Goal: Task Accomplishment & Management: Complete application form

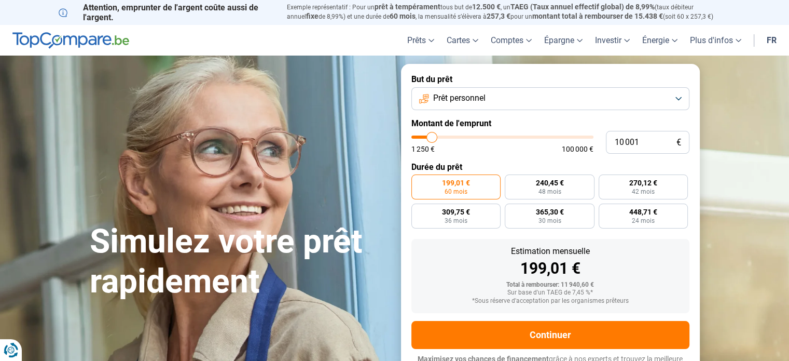
type input "10 750"
type input "10750"
type input "11 250"
type input "11250"
type input "11 750"
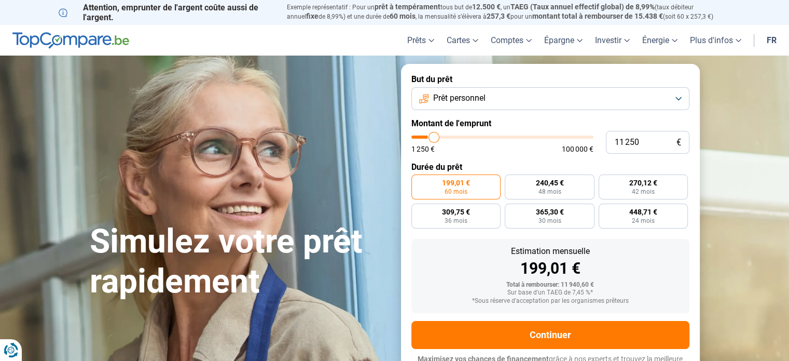
type input "11750"
type input "12 000"
type input "12000"
type input "12 500"
type input "12500"
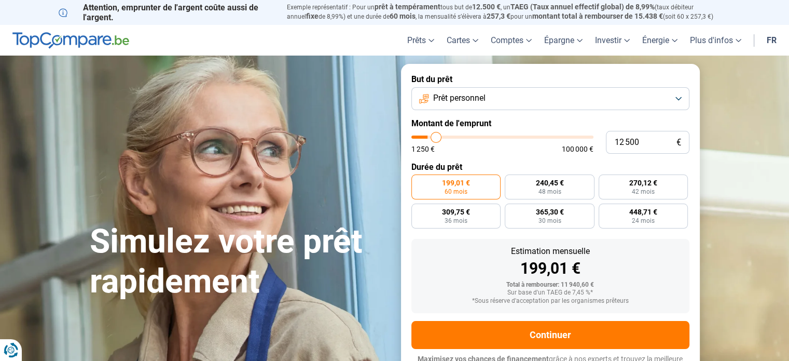
type input "12 750"
type input "12750"
type input "13 000"
type input "13000"
type input "13 750"
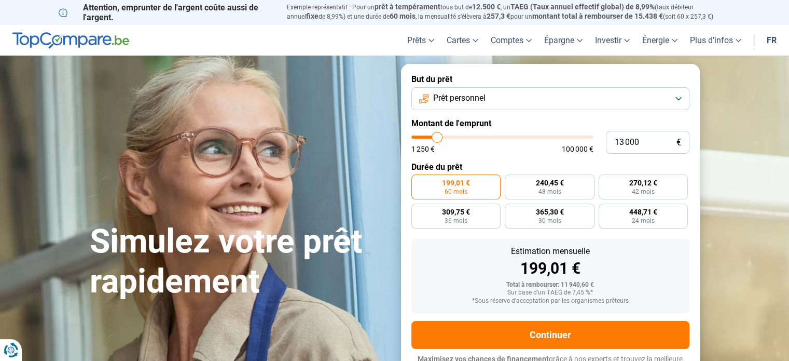
type input "13750"
type input "14 250"
type input "14250"
type input "14 750"
type input "14750"
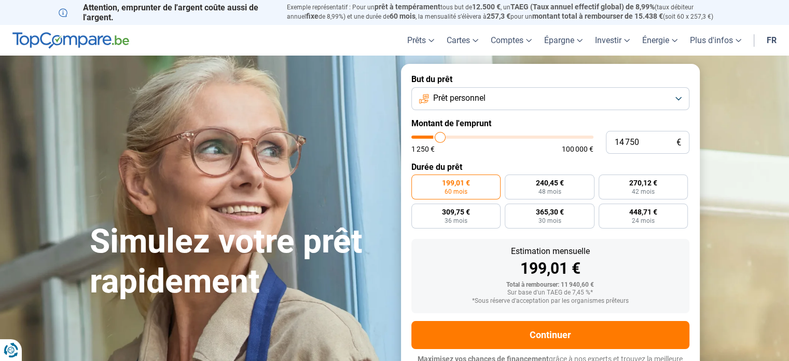
type input "15 000"
type input "15000"
type input "15 250"
type input "15250"
type input "15 500"
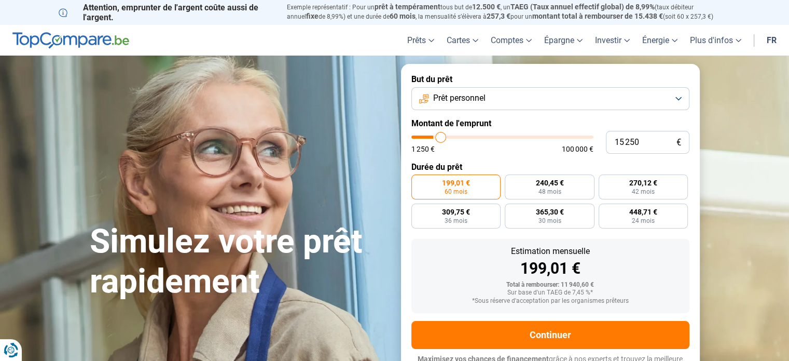
type input "15500"
type input "15 750"
type input "15750"
type input "16 250"
type input "16250"
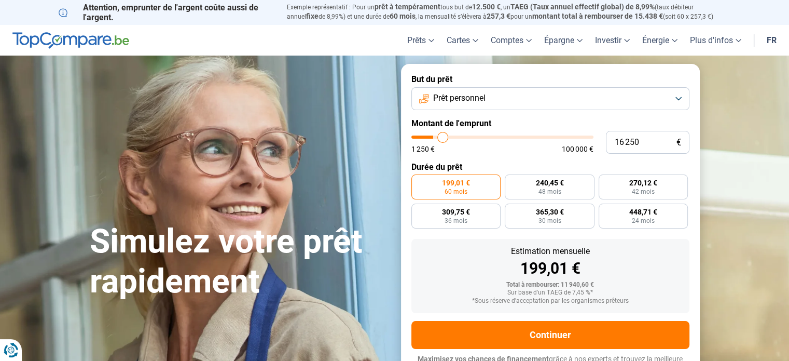
type input "16 750"
type input "16750"
type input "17 250"
type input "17250"
type input "17 500"
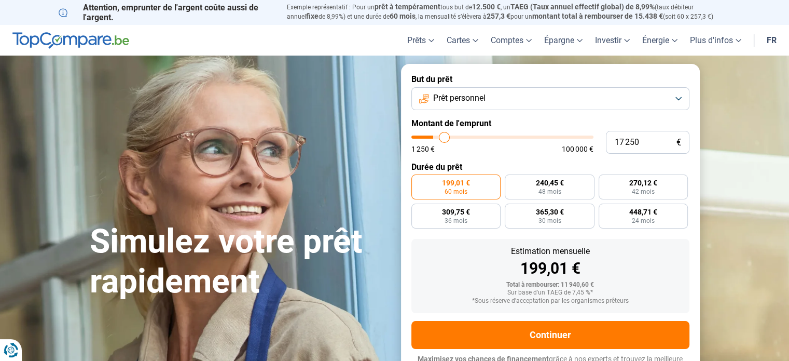
type input "17500"
type input "18 000"
type input "18000"
type input "18 250"
type input "18250"
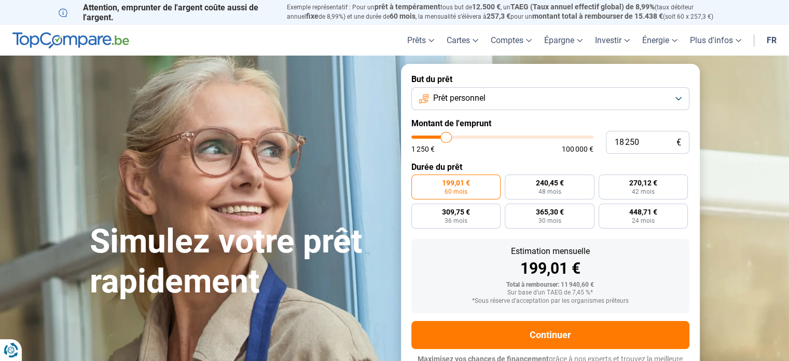
type input "18 750"
type input "18750"
type input "19 000"
type input "19000"
type input "19 250"
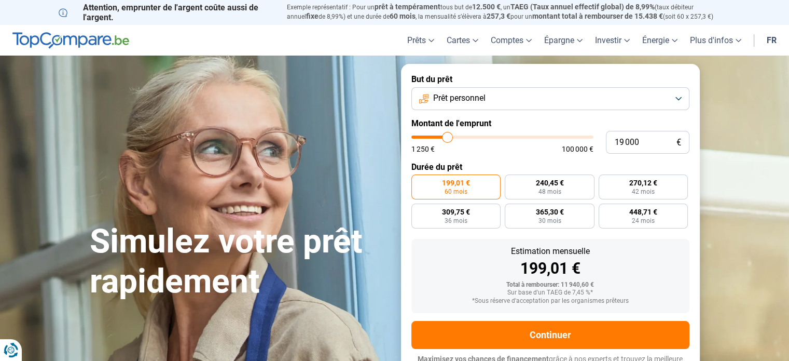
type input "19250"
type input "19 500"
type input "19500"
type input "19 750"
type input "19750"
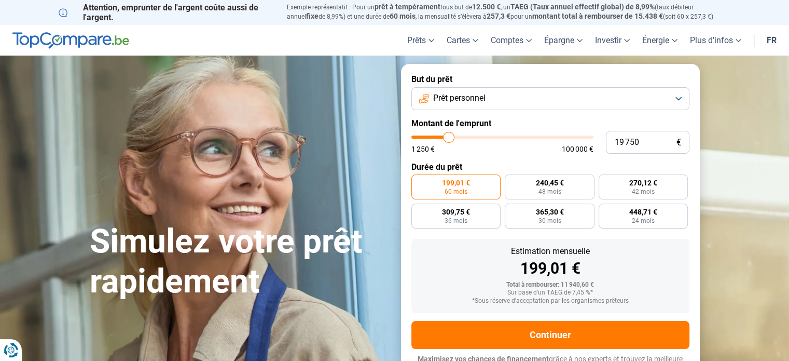
type input "20 000"
type input "20000"
type input "20 250"
type input "20250"
type input "20 500"
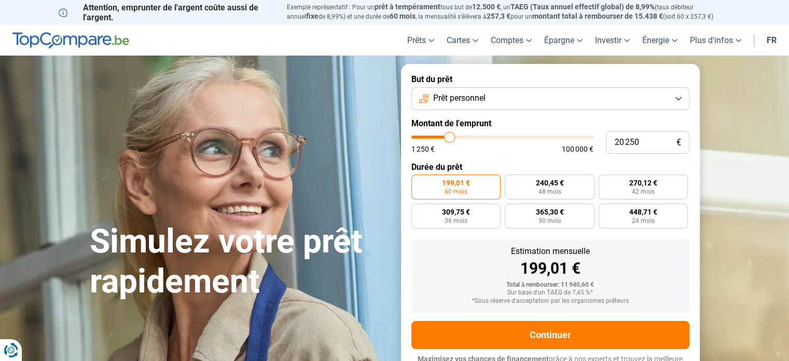
type input "20500"
type input "20 250"
type input "20250"
type input "20 000"
type input "20000"
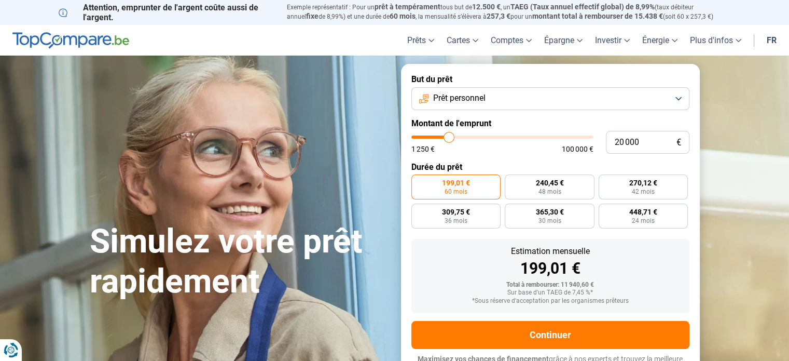
type input "19 750"
type input "19750"
type input "19 500"
type input "19500"
type input "19 250"
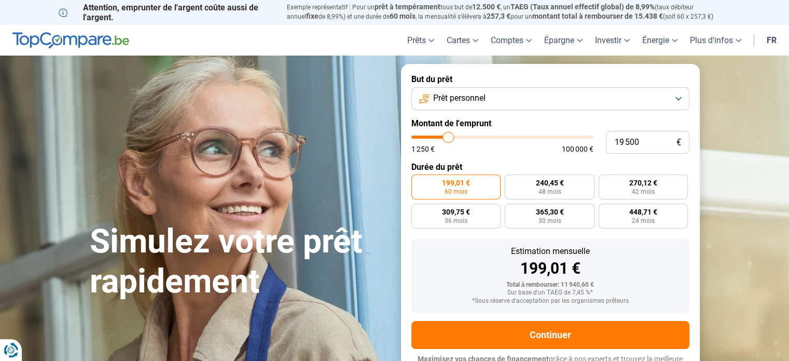
type input "19250"
type input "19 000"
type input "19000"
type input "18 750"
type input "18750"
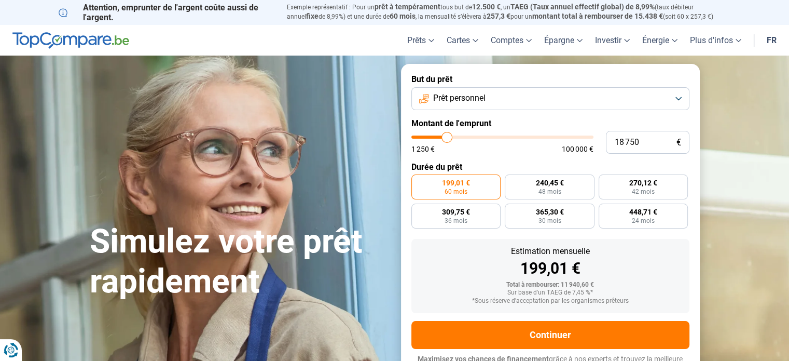
type input "18 500"
type input "18500"
type input "18 250"
type input "18250"
type input "18 000"
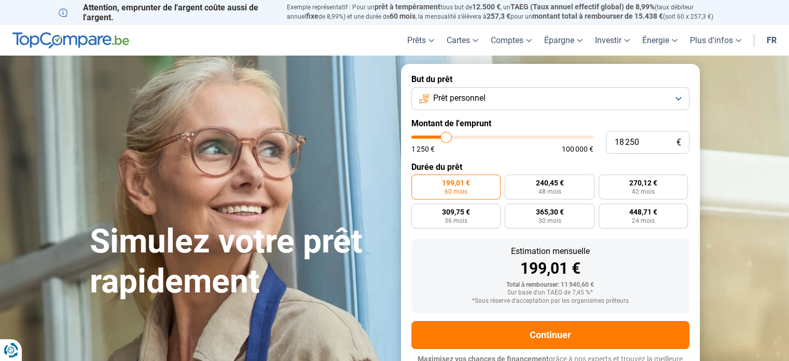
type input "18000"
type input "18 250"
type input "18250"
type input "18 500"
type input "18500"
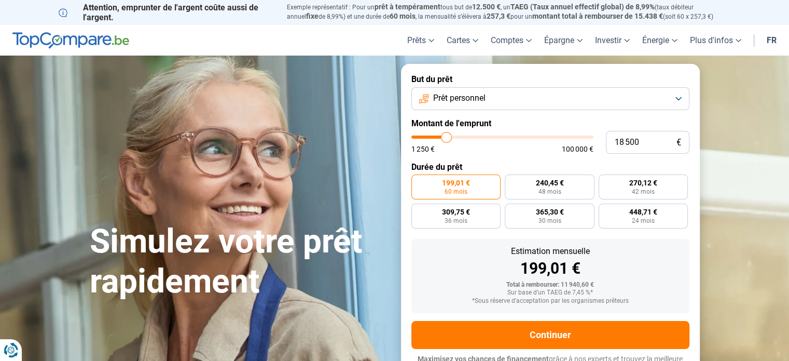
type input "18 750"
type input "18750"
type input "18 500"
type input "18500"
type input "18 250"
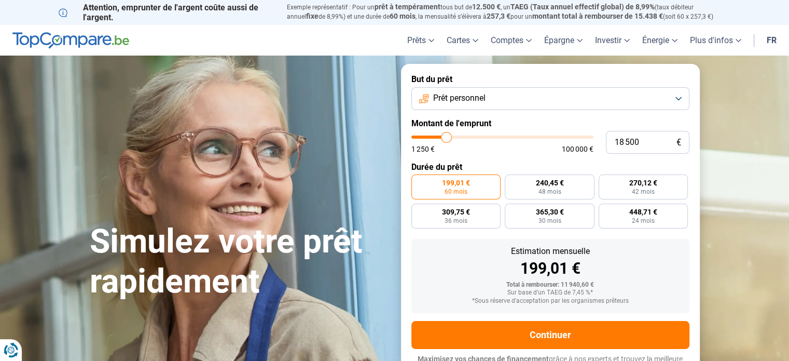
type input "18250"
type input "18 000"
type input "18000"
type input "17 750"
type input "17750"
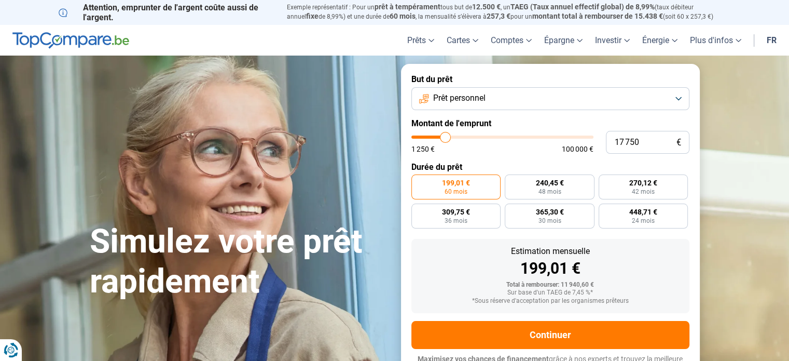
type input "17 500"
type input "17500"
type input "17 250"
type input "17250"
type input "17 000"
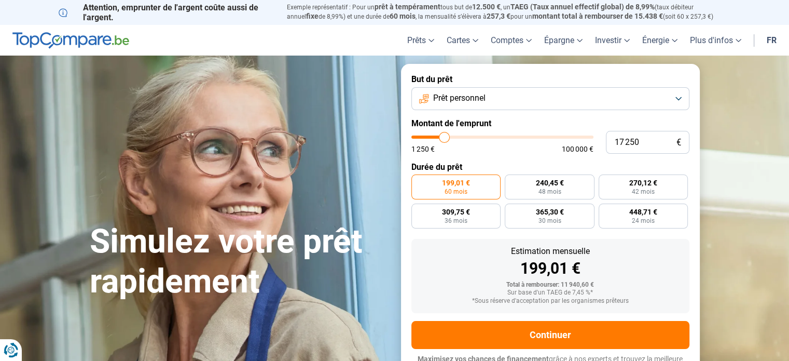
type input "17000"
type input "16 750"
type input "16750"
type input "16 500"
type input "16500"
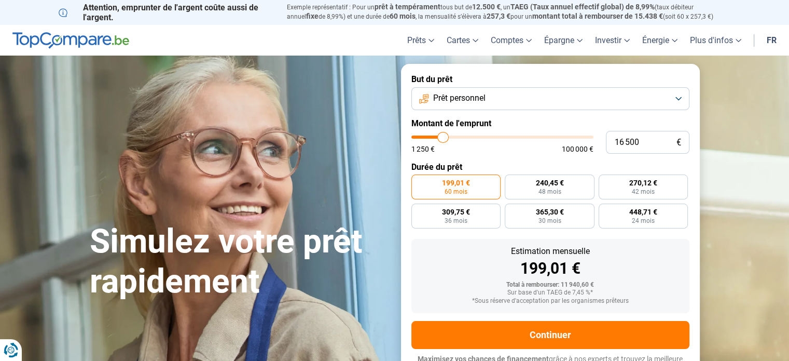
type input "16 250"
type input "16250"
type input "16 000"
type input "16000"
type input "15 750"
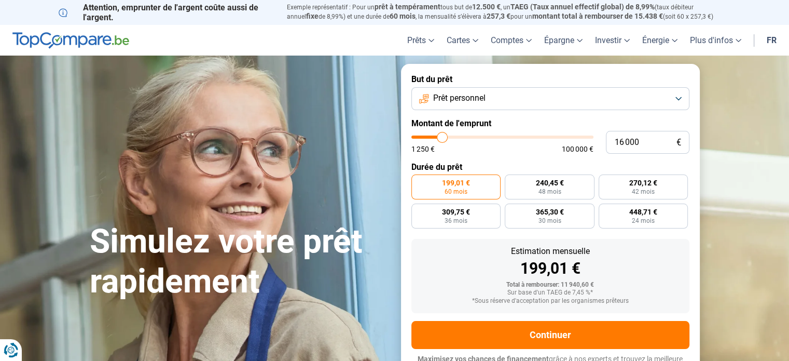
type input "15750"
type input "15 500"
type input "15500"
type input "15 250"
type input "15250"
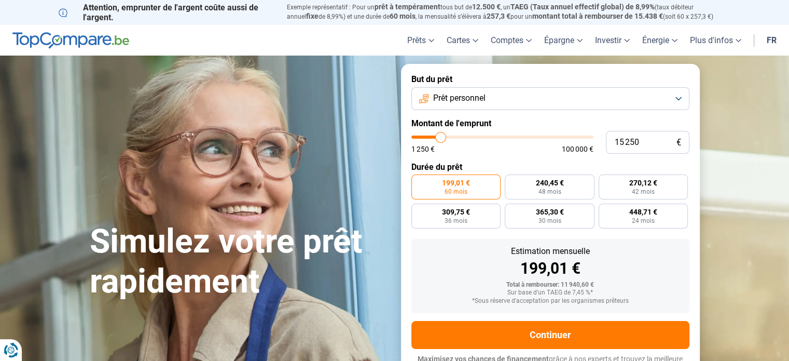
type input "15 000"
type input "15000"
type input "14 750"
type input "14750"
type input "14 500"
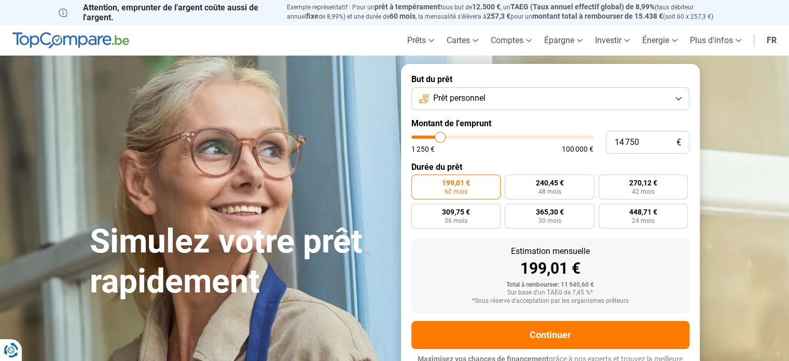
type input "14500"
type input "14 250"
type input "14250"
type input "14 000"
type input "14000"
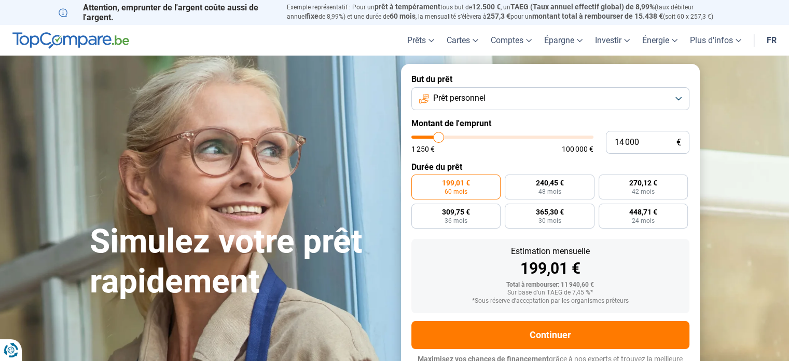
type input "13 750"
type input "13750"
type input "13 500"
type input "13500"
type input "13 250"
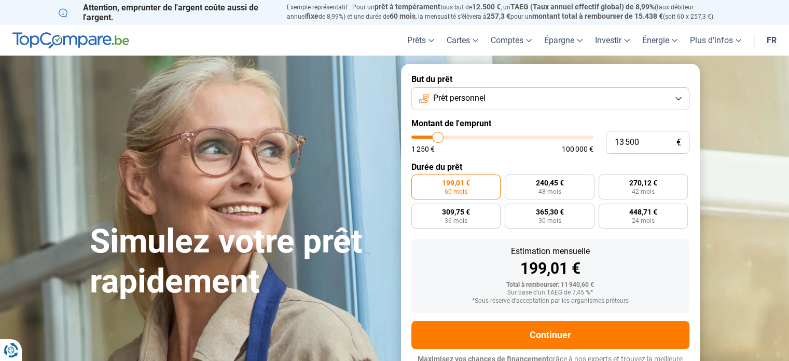
type input "13250"
type input "13 000"
type input "13000"
type input "12 750"
type input "12750"
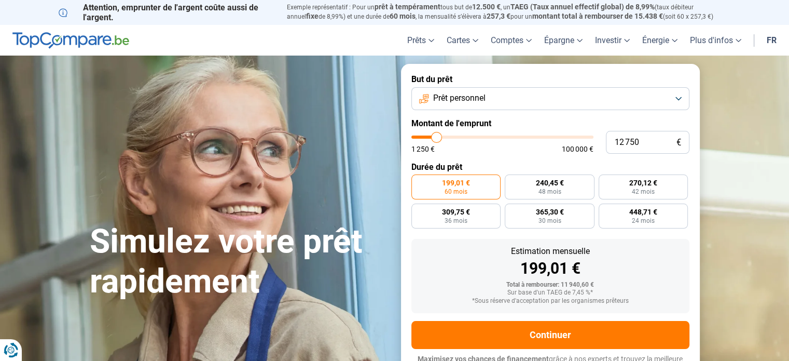
type input "12 500"
type input "12500"
type input "12 250"
type input "12250"
type input "12 000"
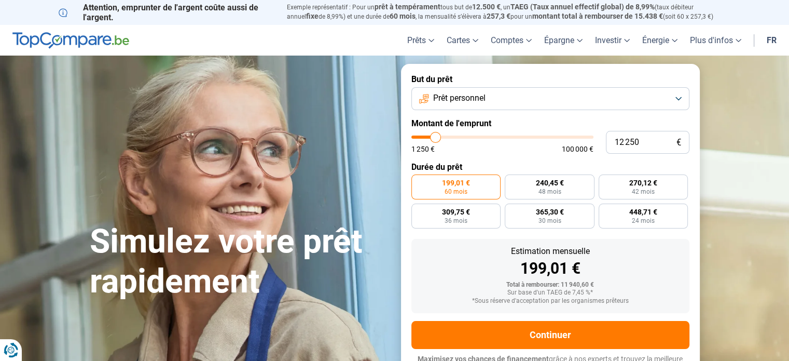
type input "12000"
type input "11 750"
type input "11750"
type input "12 000"
type input "12000"
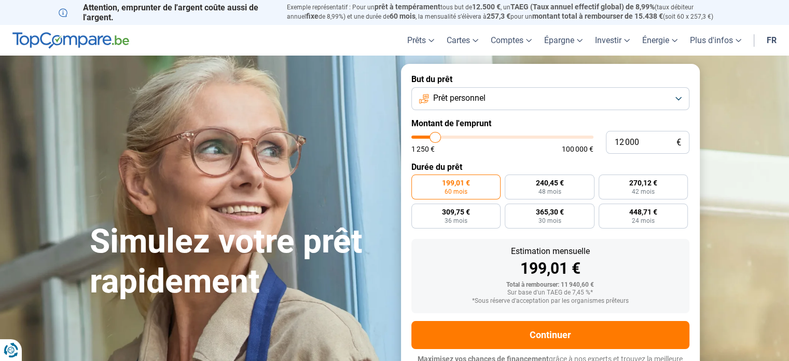
type input "11 750"
type input "11750"
type input "11 500"
type input "11500"
type input "11 250"
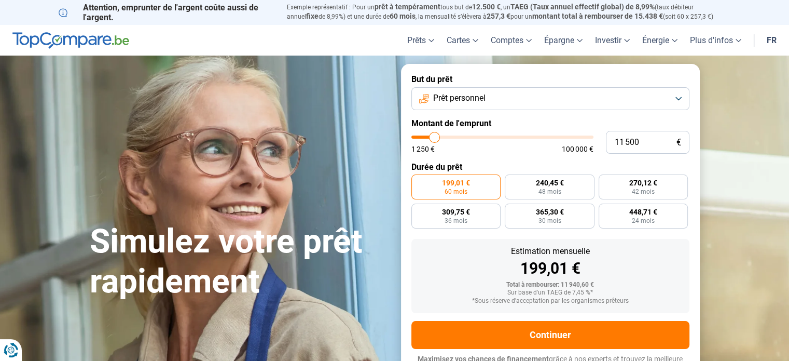
type input "11250"
type input "11 000"
type input "11000"
type input "10 750"
type input "10750"
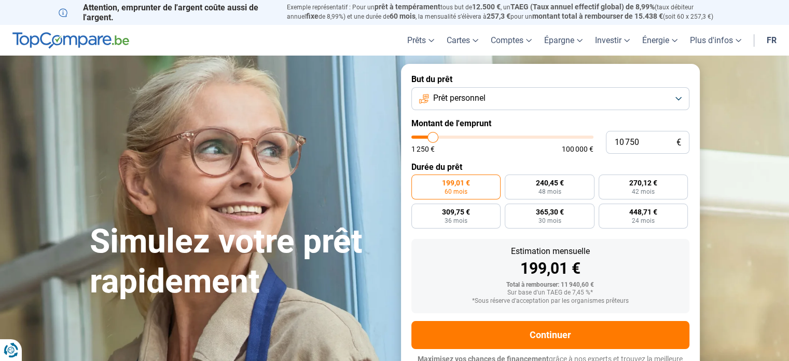
type input "10 500"
type input "10500"
type input "10 250"
type input "10250"
type input "10 000"
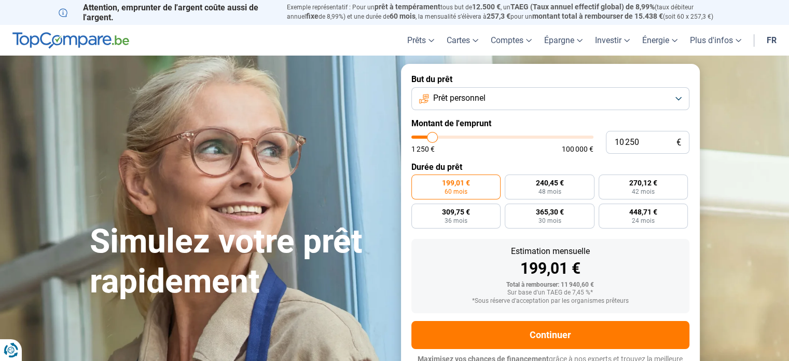
type input "10000"
type input "9 750"
type input "9750"
type input "9 500"
type input "9500"
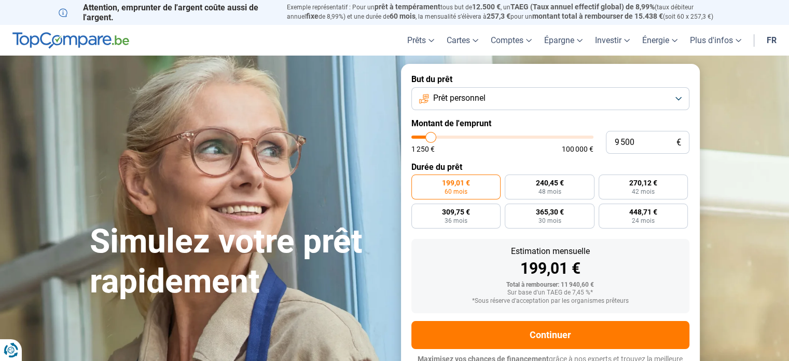
type input "9 250"
type input "9250"
type input "9 000"
type input "9000"
type input "9 250"
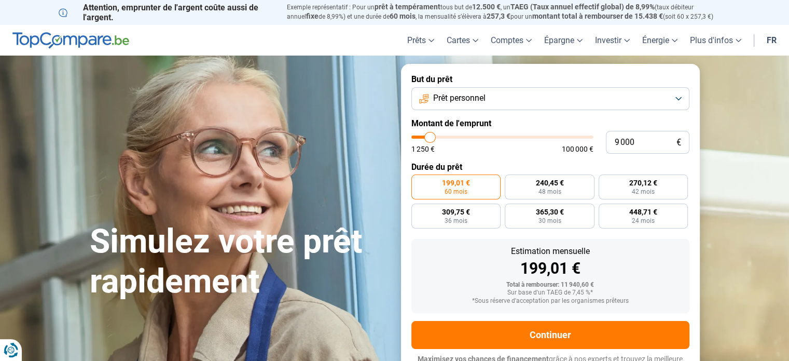
type input "9250"
type input "9 500"
type input "9500"
type input "9 750"
type input "9750"
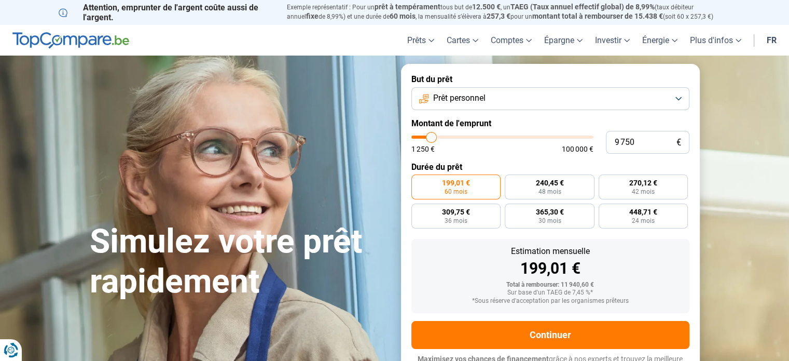
type input "10 000"
type input "10000"
radio input "true"
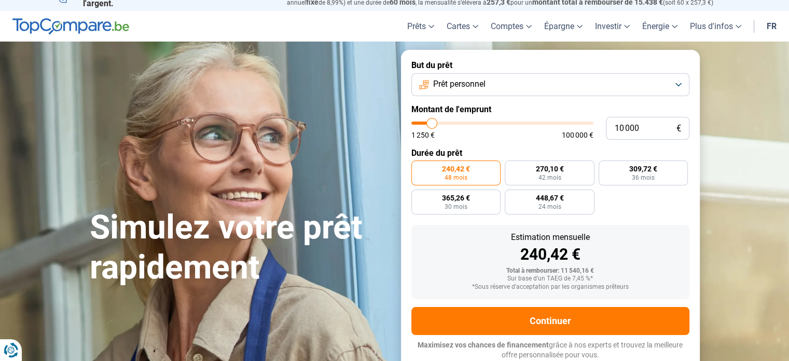
type input "100 000"
drag, startPoint x: 432, startPoint y: 130, endPoint x: 630, endPoint y: 204, distance: 211.0
type input "100000"
click at [594, 125] on input "range" at bounding box center [503, 122] width 182 height 3
radio input "false"
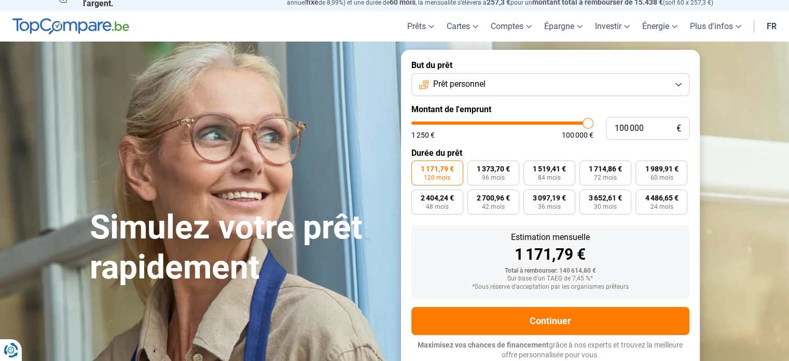
type input "20 750"
type input "20750"
click at [451, 124] on input "range" at bounding box center [503, 122] width 182 height 3
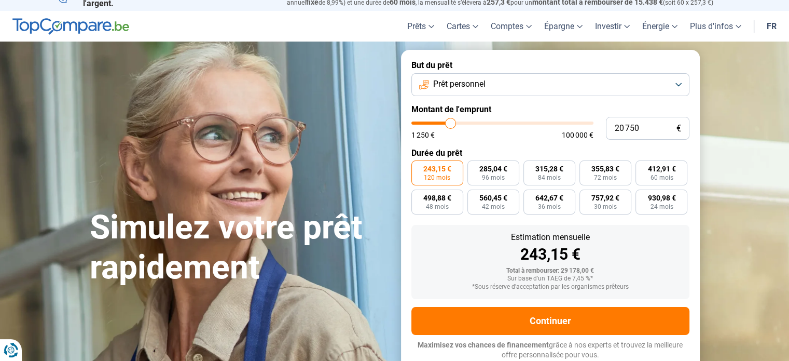
type input "11 250"
type input "11250"
click at [434, 124] on input "range" at bounding box center [503, 122] width 182 height 3
radio input "true"
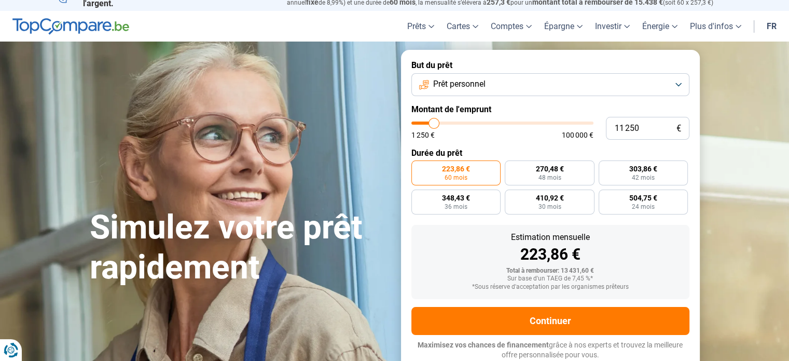
type input "11 000"
type input "11000"
type input "10 750"
type input "10750"
type input "10 500"
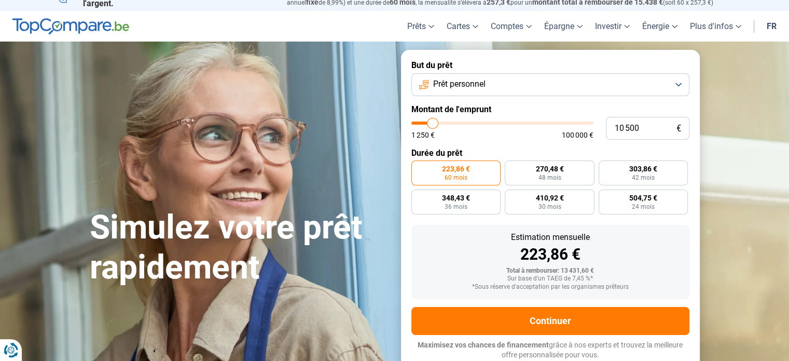
type input "10500"
click at [433, 122] on input "range" at bounding box center [503, 122] width 182 height 3
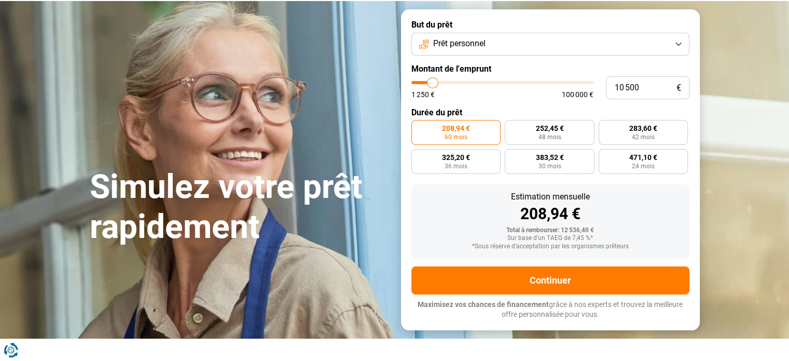
scroll to position [66, 0]
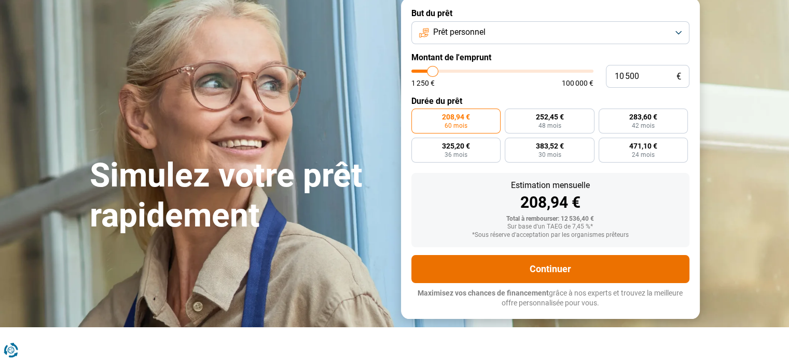
click at [613, 271] on button "Continuer" at bounding box center [551, 269] width 278 height 28
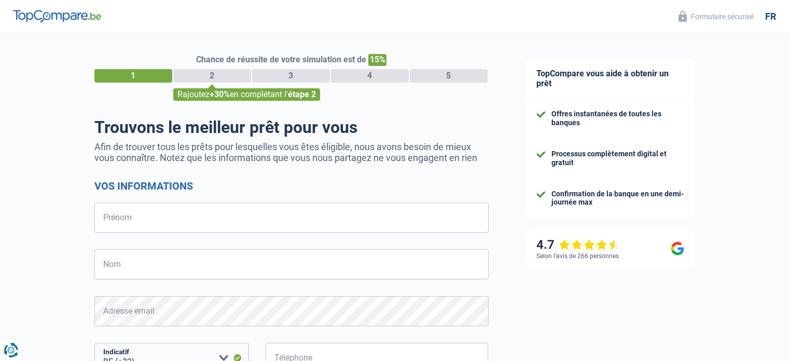
select select "32"
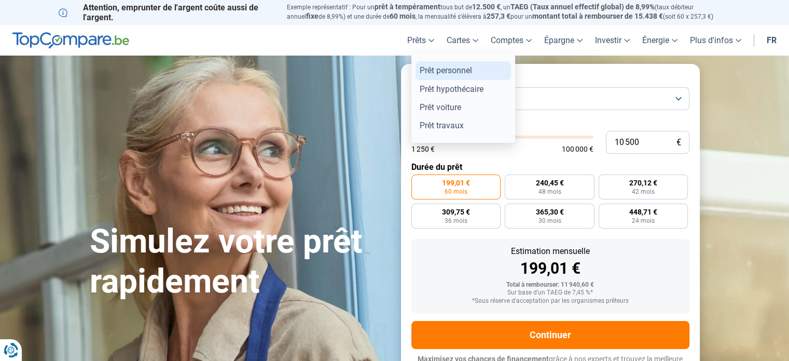
click at [433, 73] on link "Prêt personnel" at bounding box center [463, 70] width 95 height 18
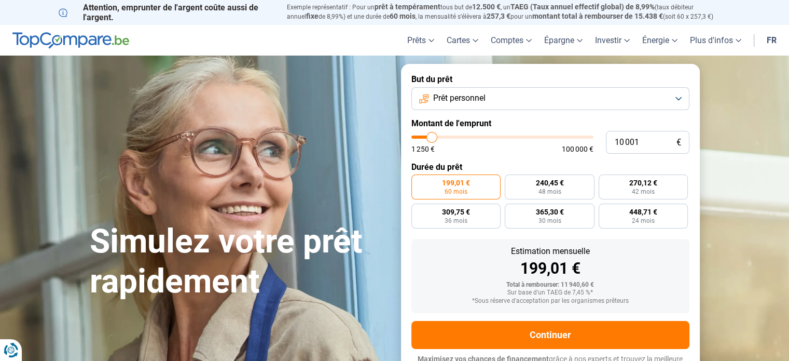
click at [486, 185] on label "199,01 € 60 mois" at bounding box center [457, 186] width 90 height 25
click at [418, 181] on input "199,01 € 60 mois" at bounding box center [415, 177] width 7 height 7
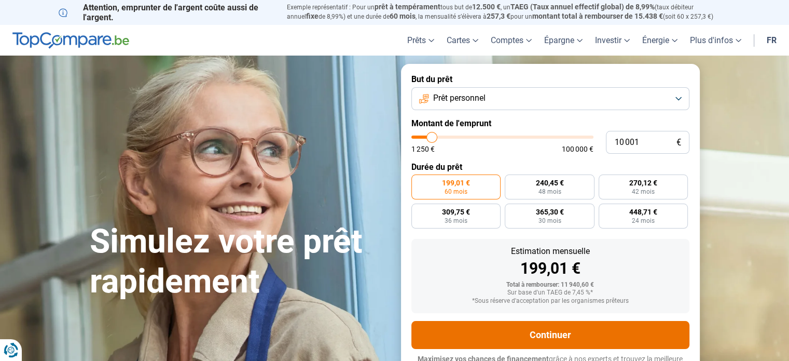
click at [600, 330] on button "Continuer" at bounding box center [551, 335] width 278 height 28
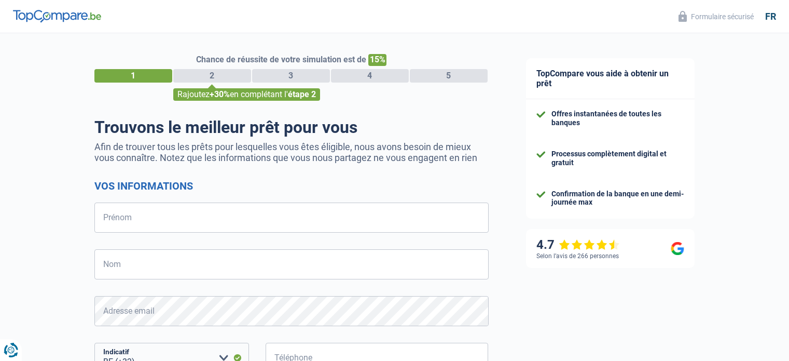
select select "32"
